Goal: Find specific page/section: Find specific page/section

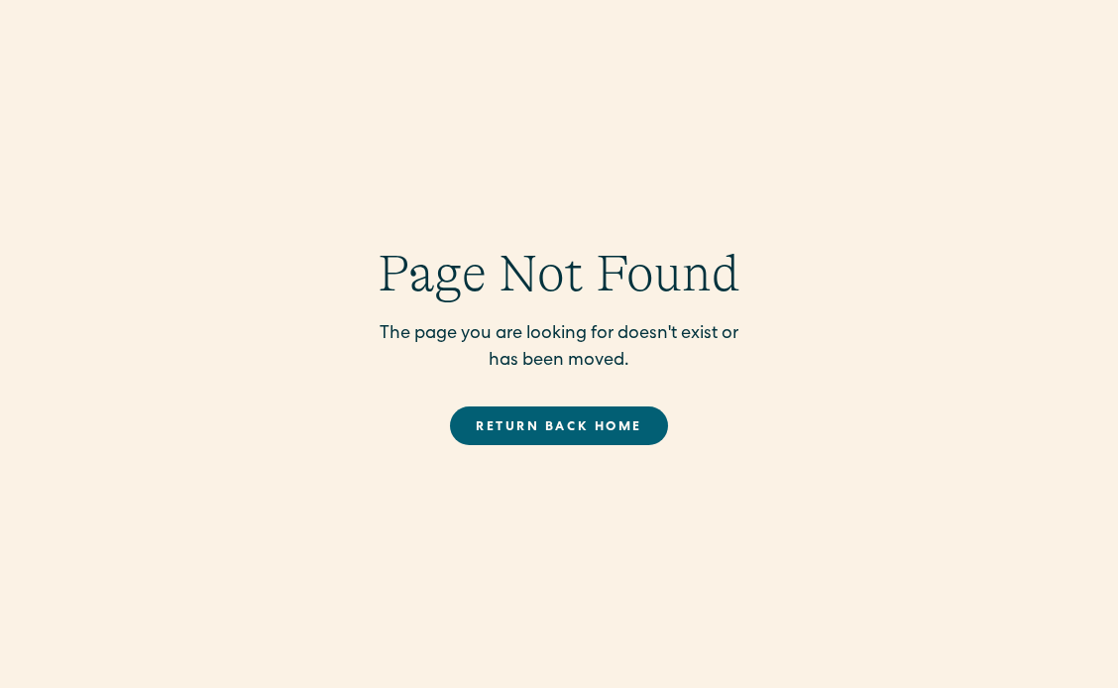
click at [596, 417] on link "Return back Home" at bounding box center [558, 425] width 217 height 39
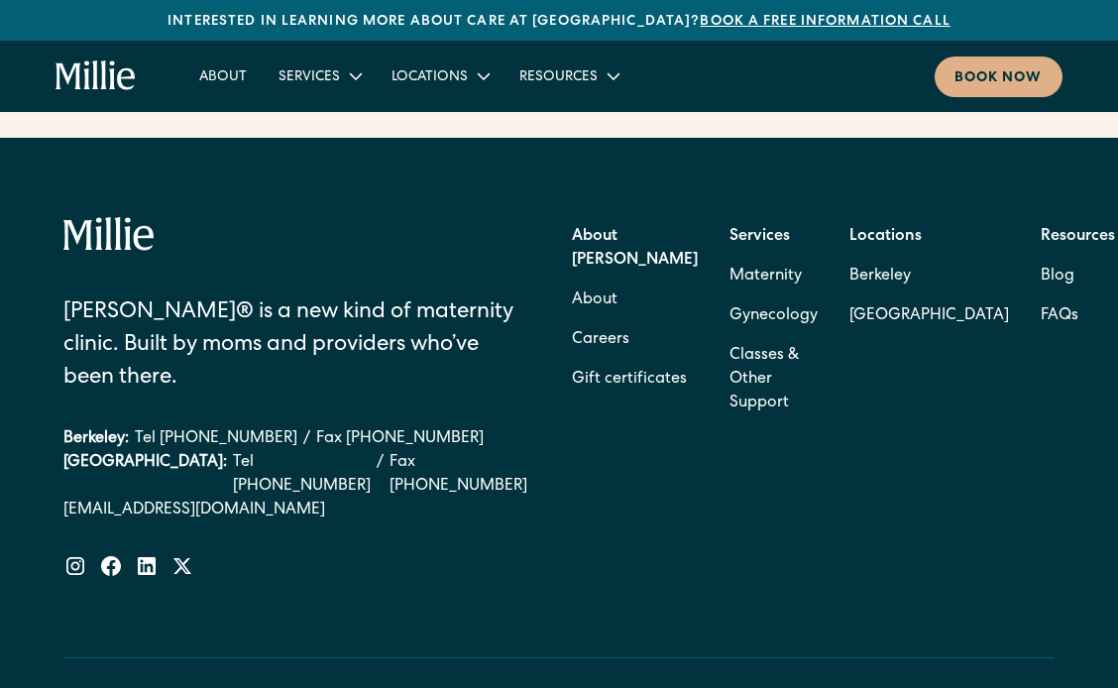
scroll to position [8134, 0]
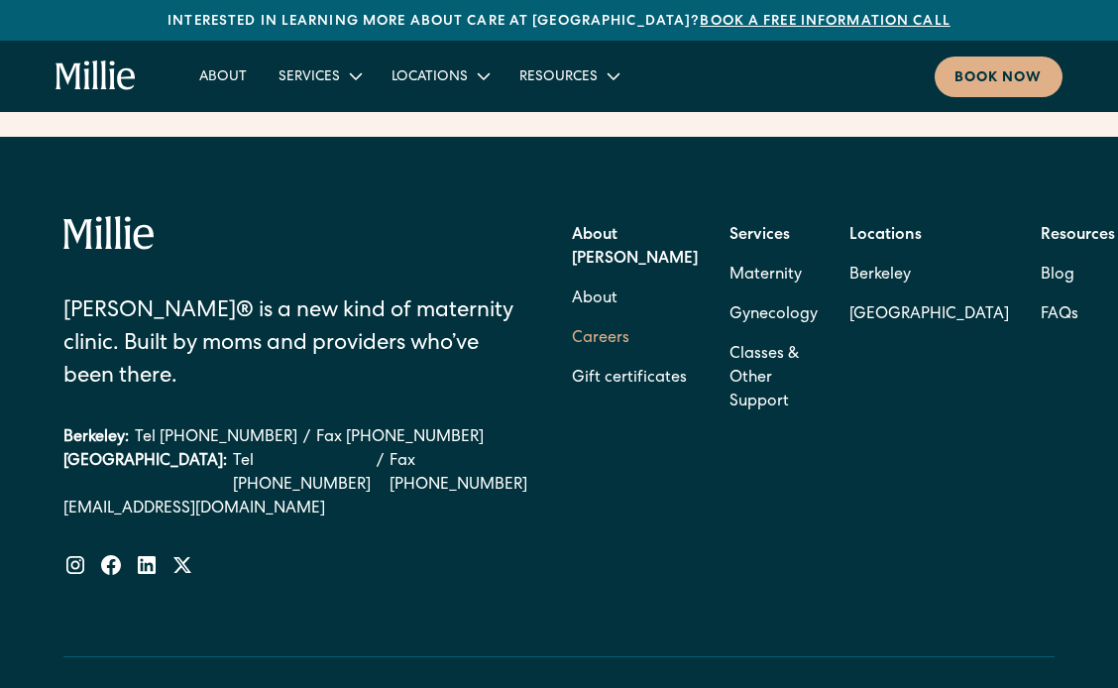
click at [629, 319] on link "Careers" at bounding box center [600, 339] width 57 height 40
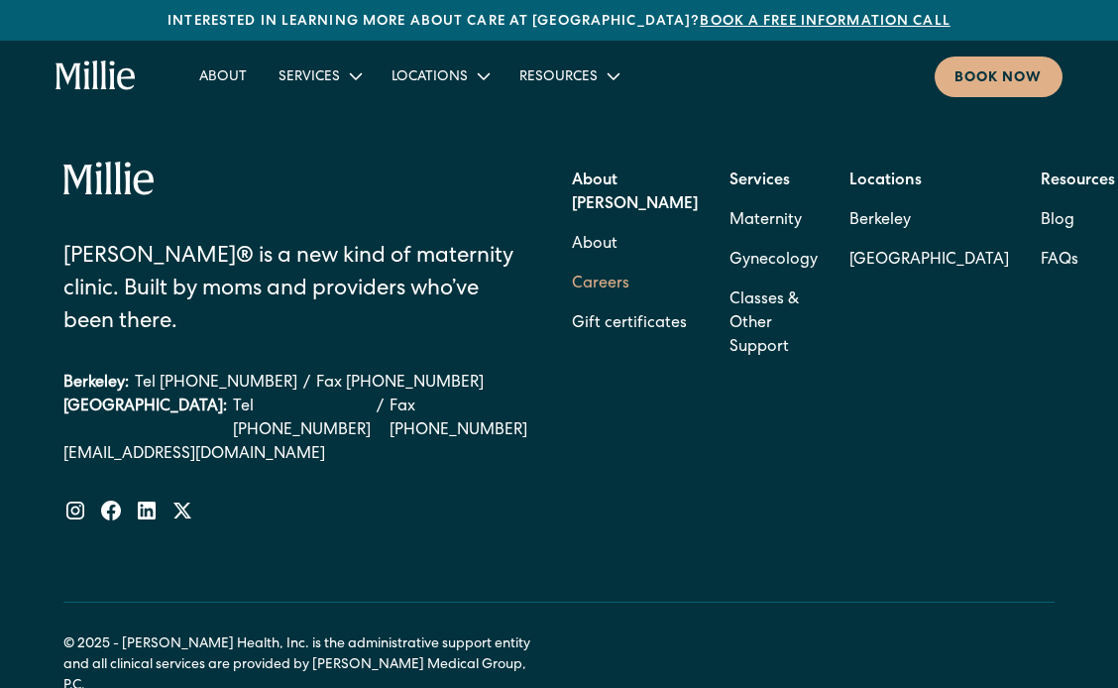
click at [629, 265] on link "Careers" at bounding box center [600, 285] width 57 height 40
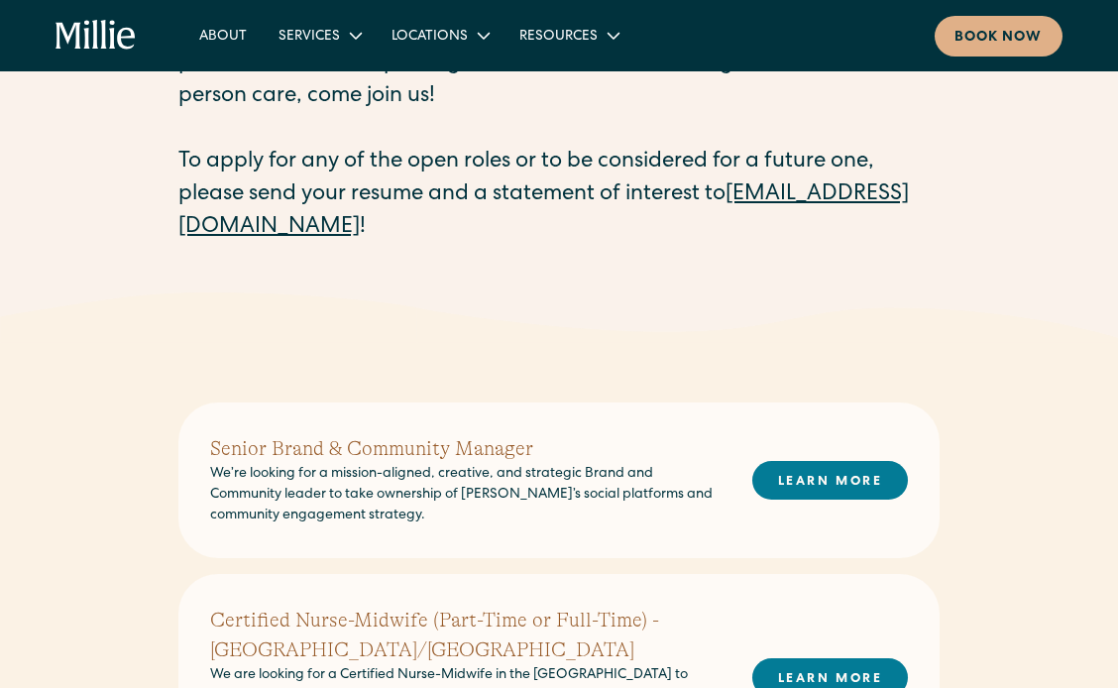
scroll to position [257, 0]
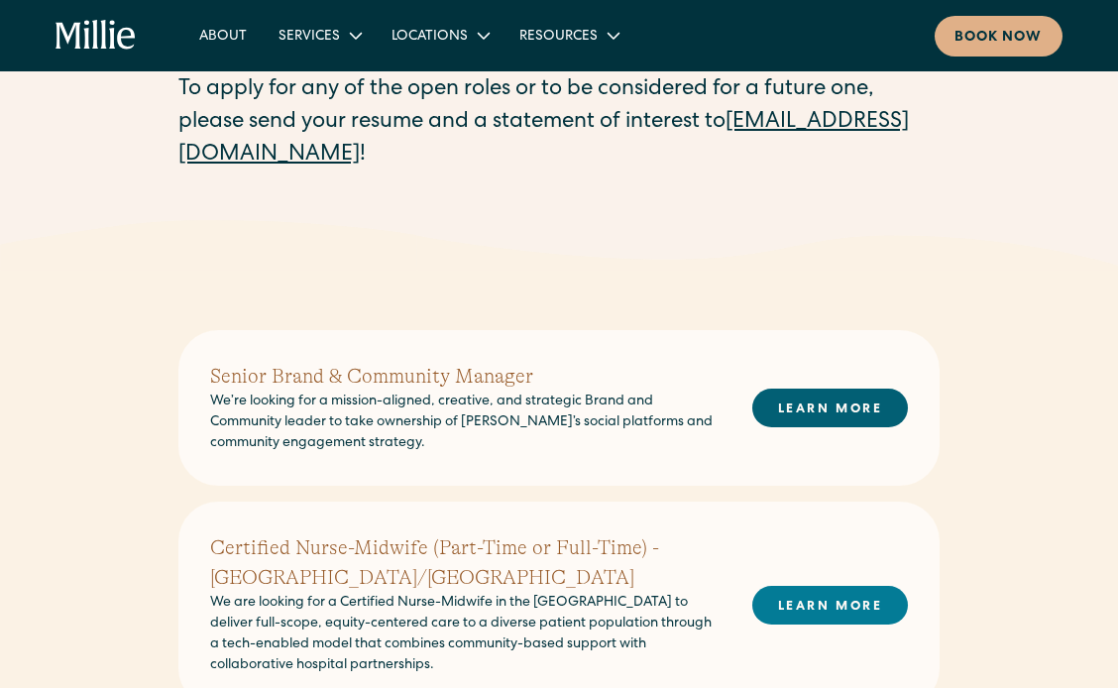
click at [809, 404] on link "LEARN MORE" at bounding box center [830, 407] width 156 height 39
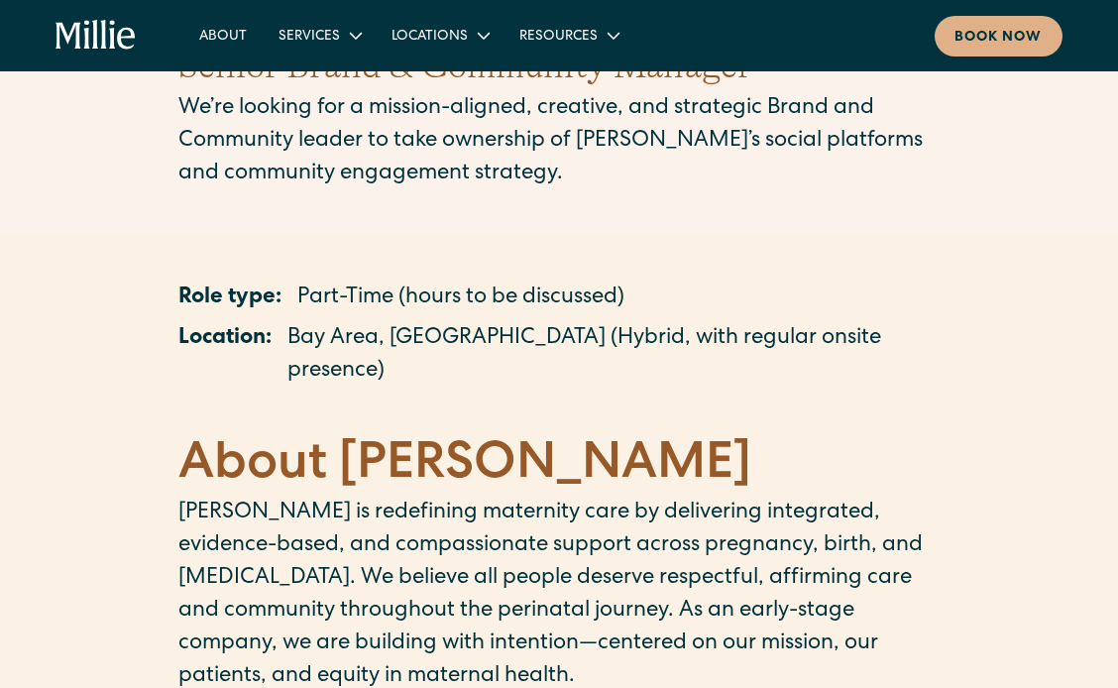
scroll to position [109, 0]
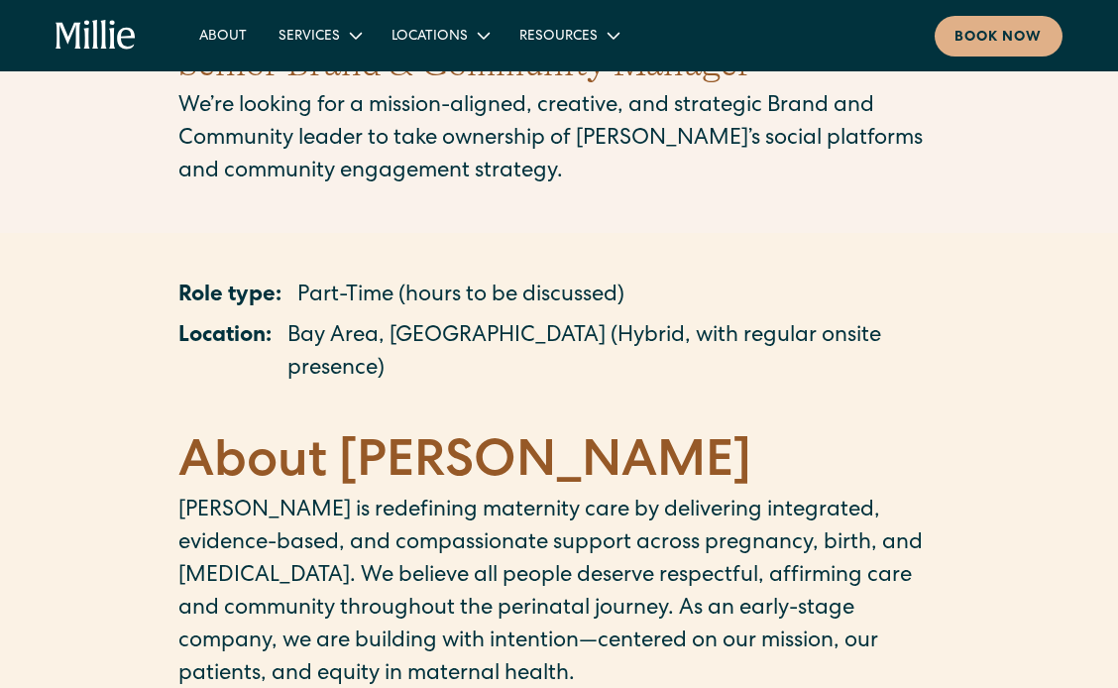
click at [689, 341] on p "Bay Area, [GEOGRAPHIC_DATA] (Hybrid, with regular onsite presence)" at bounding box center [613, 353] width 652 height 65
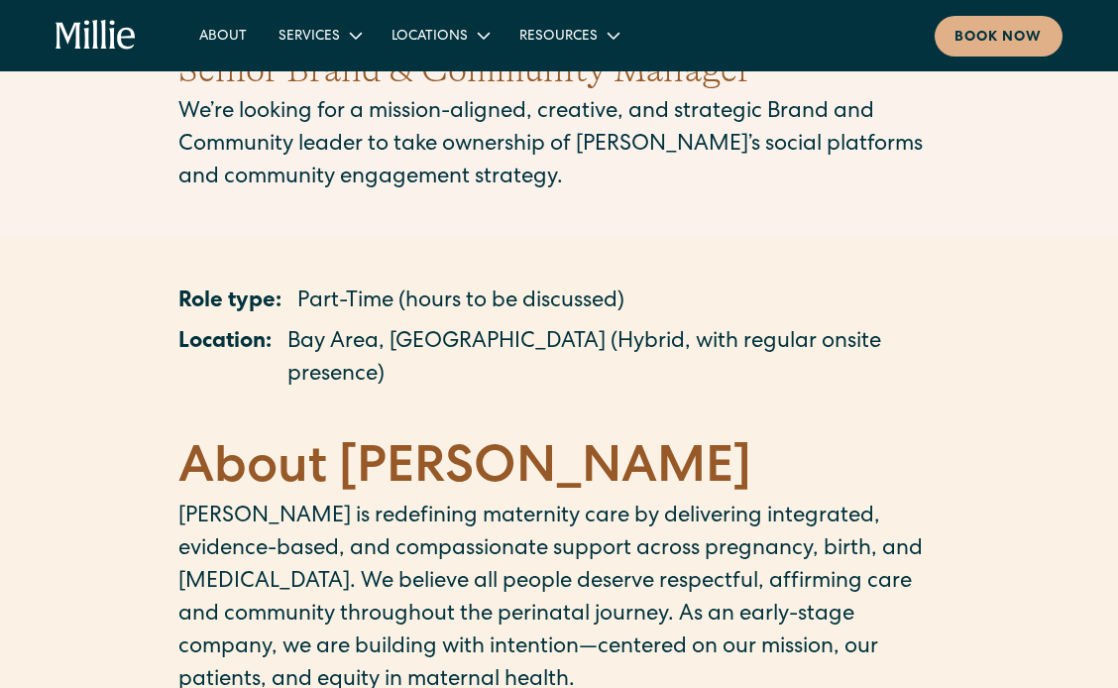
scroll to position [0, 0]
